Goal: Find specific page/section: Find specific page/section

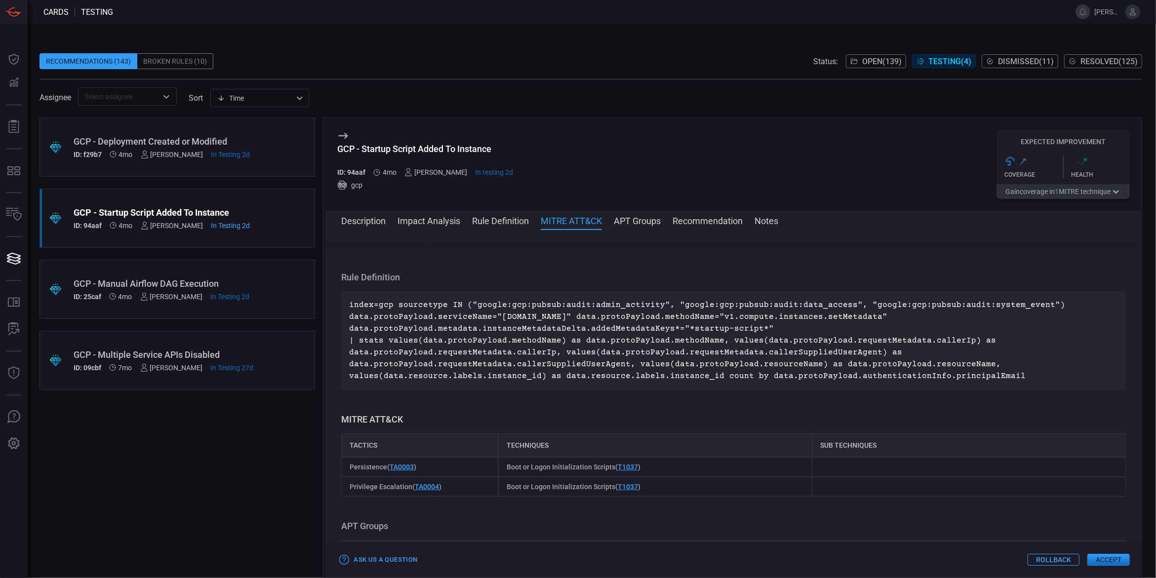
scroll to position [365, 0]
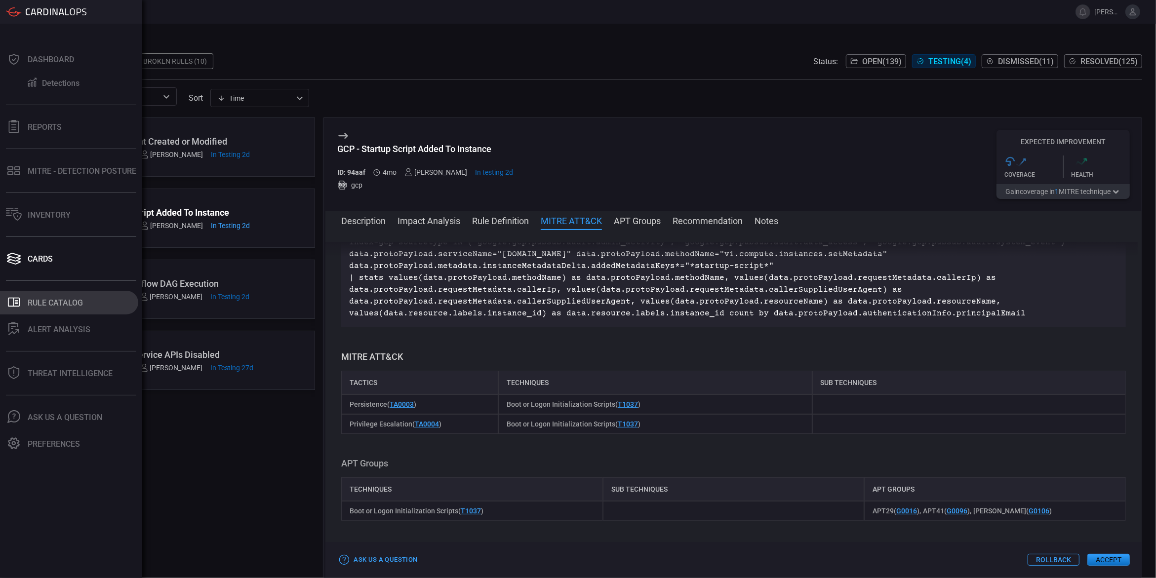
click at [26, 304] on button ".st0_rule_catalog_icon{fill: currentColor;} Rule Catalog" at bounding box center [69, 303] width 138 height 24
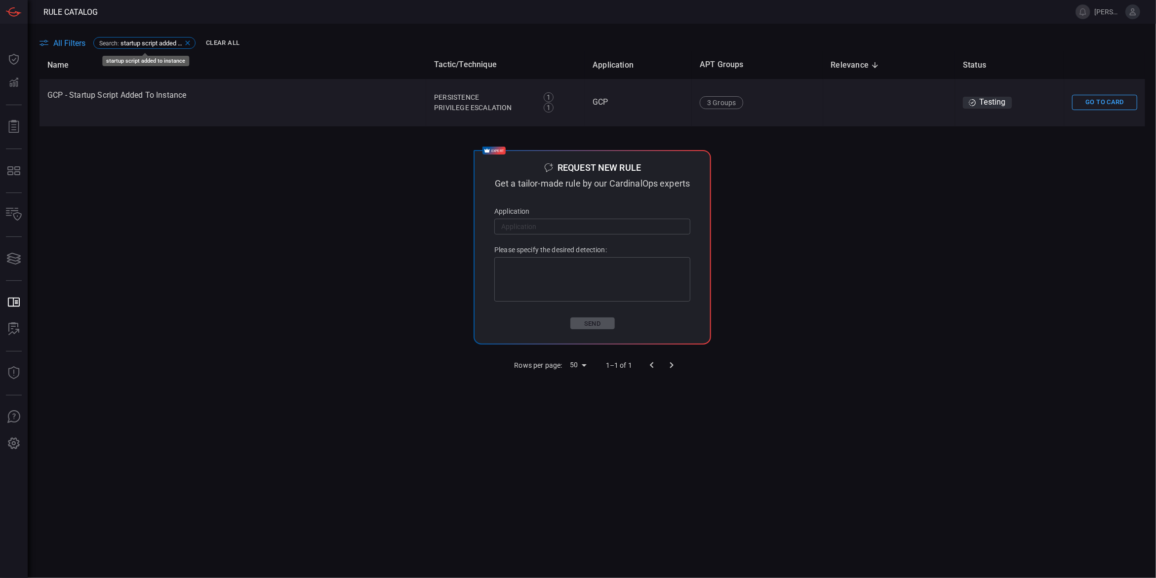
click at [188, 41] on icon at bounding box center [188, 43] width 8 height 8
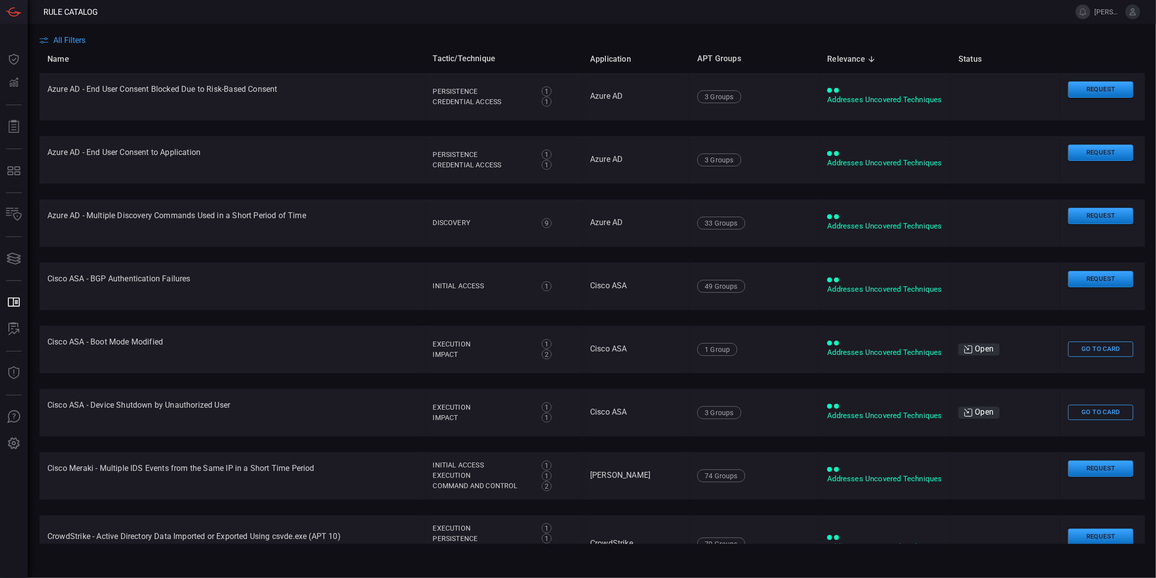
click at [78, 42] on span "All Filters" at bounding box center [69, 40] width 32 height 9
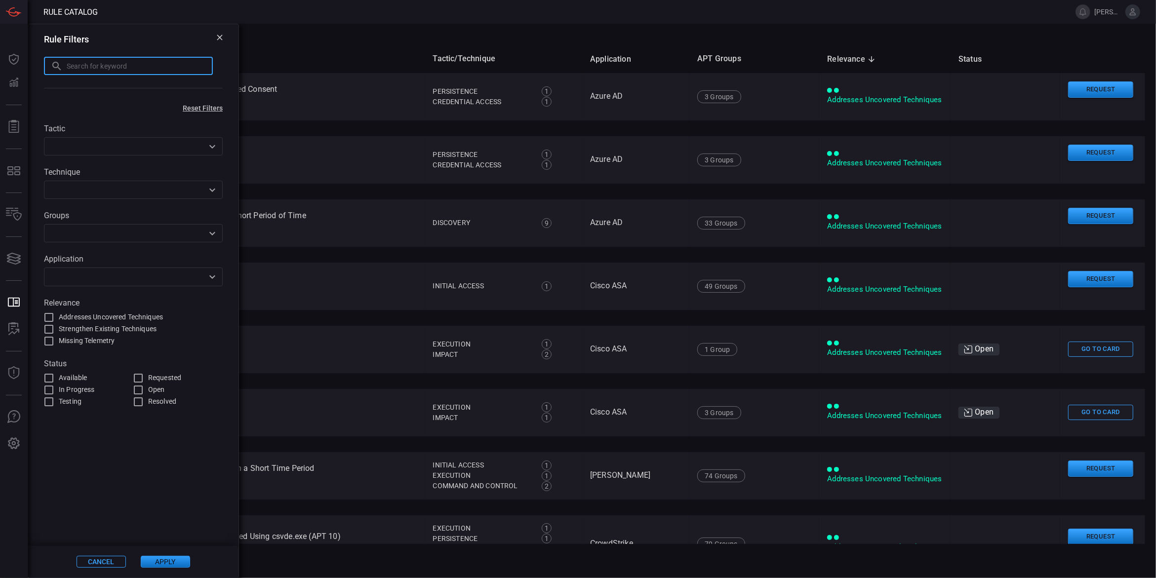
click at [84, 64] on input "text" at bounding box center [140, 66] width 146 height 18
paste input "Manual Airflow DAG Execution"
type input "Manual Airflow DAG Execution"
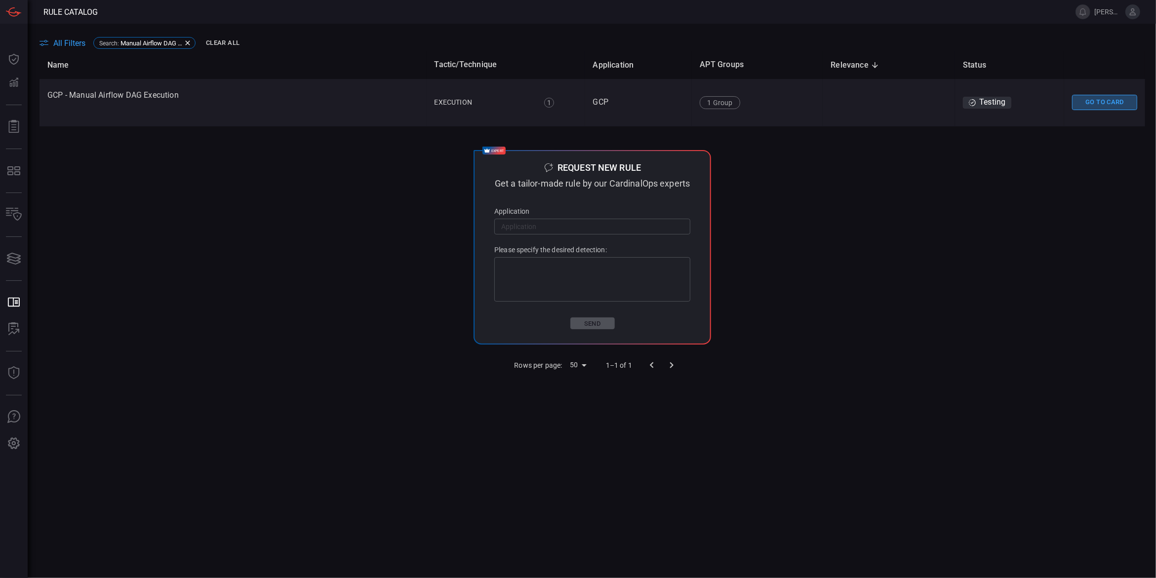
click at [1089, 101] on button "Go To Card" at bounding box center [1104, 102] width 65 height 15
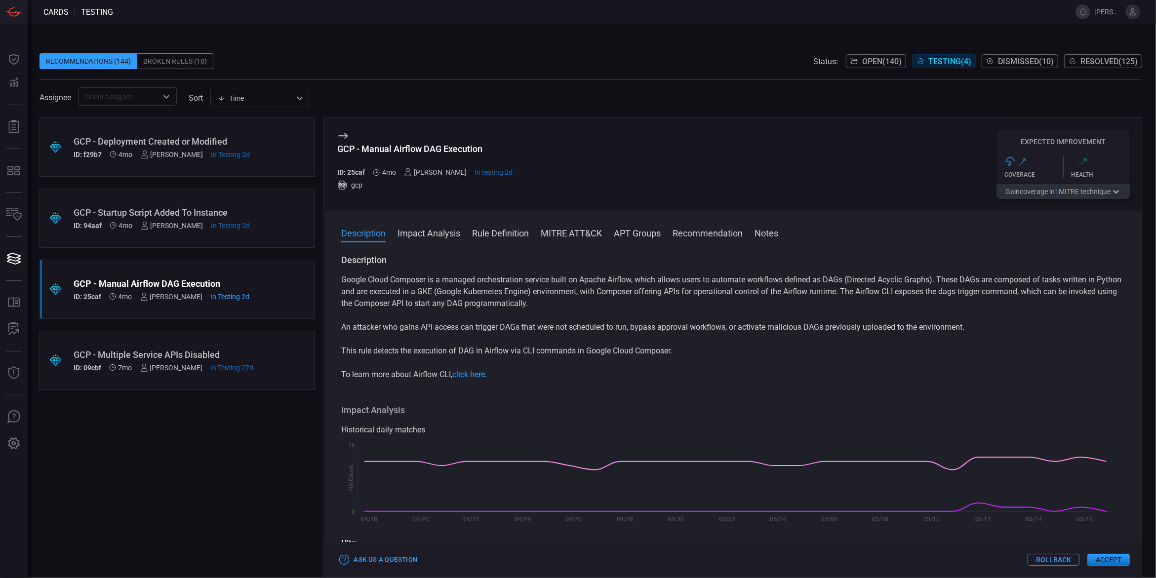
click at [276, 206] on div ".suggested_cards_icon{fill:url(#suggested_cards_icon);} GCP - Startup Script Ad…" at bounding box center [178, 218] width 276 height 59
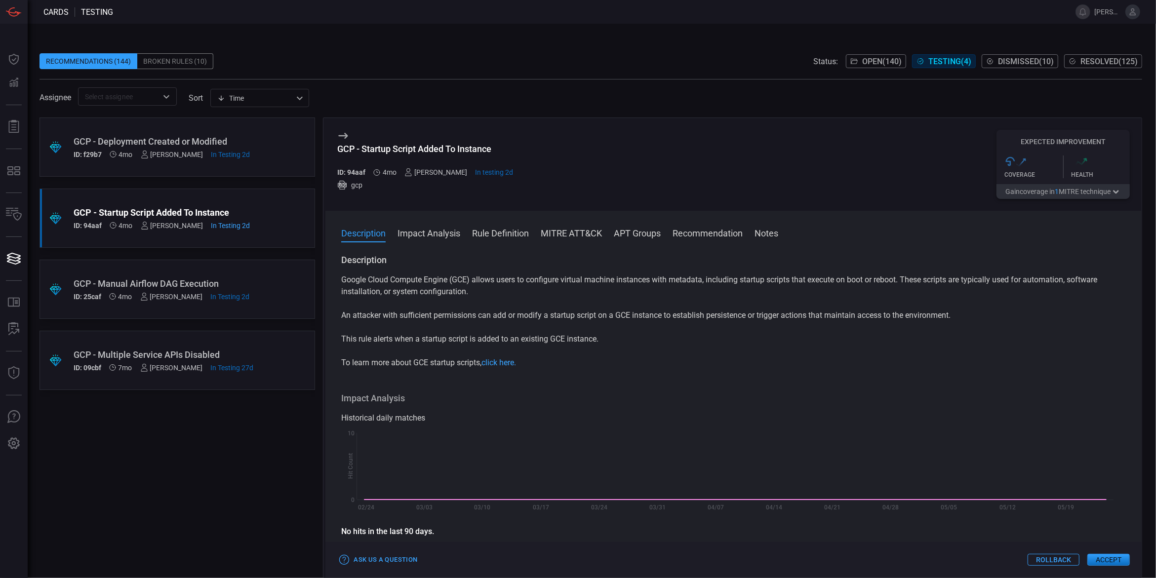
click at [597, 234] on button "MITRE ATT&CK" at bounding box center [571, 233] width 61 height 12
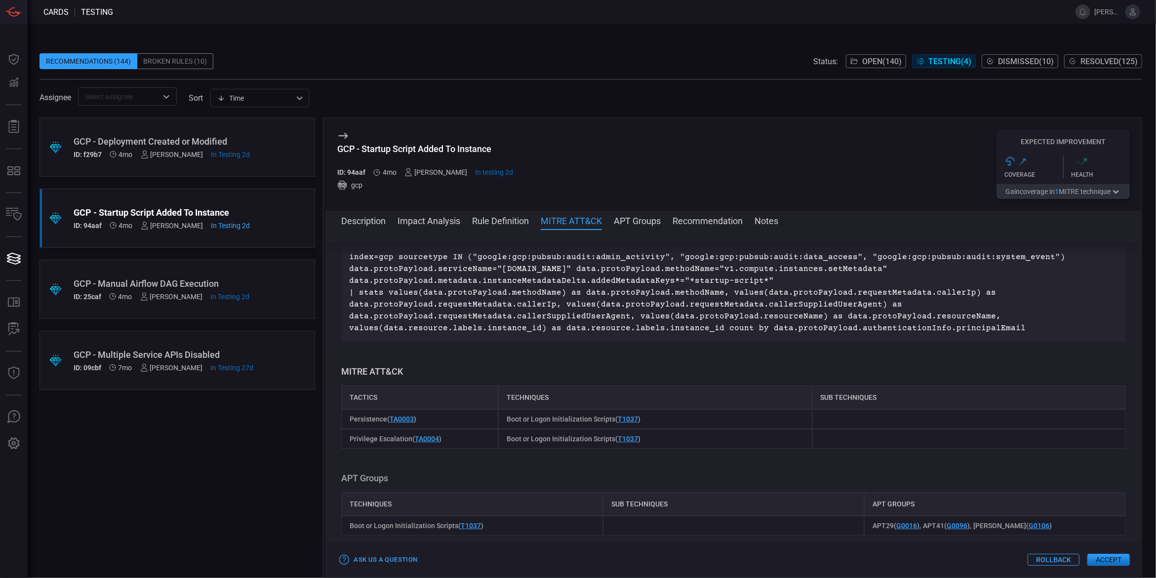
scroll to position [463, 0]
